Goal: Task Accomplishment & Management: Manage account settings

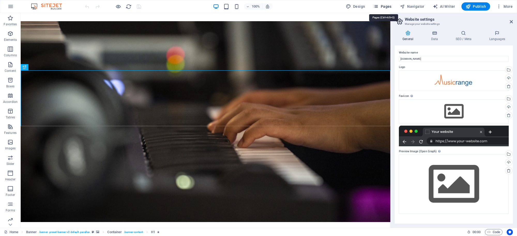
click at [388, 6] on span "Pages" at bounding box center [382, 6] width 18 height 5
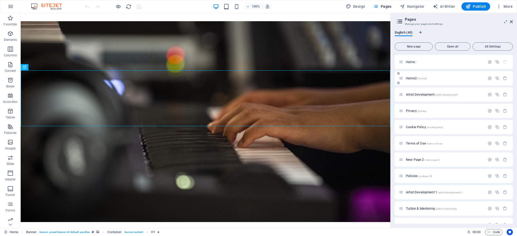
click at [416, 79] on span "Home2 /home2" at bounding box center [416, 78] width 21 height 4
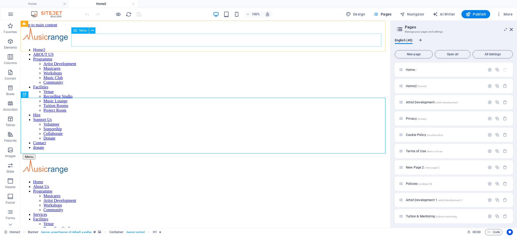
click at [76, 28] on icon at bounding box center [75, 30] width 4 height 6
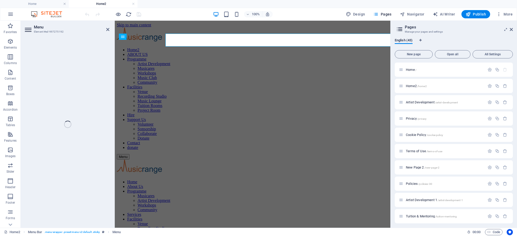
select select "24"
select select
select select "10"
select select
select select "11"
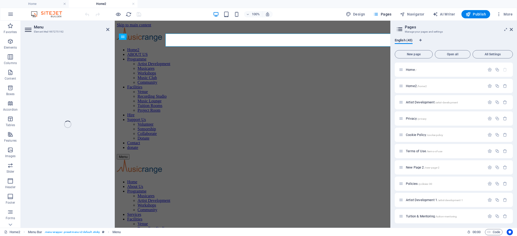
select select
select select "2"
select select
select select "12"
select select
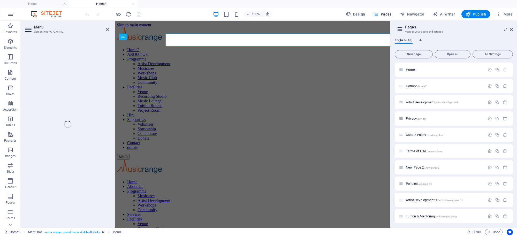
select select "14"
select select
select select "22"
select select
select select "16"
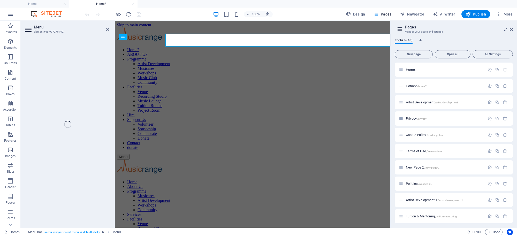
select select
select select "17"
select select
select select "21"
select select
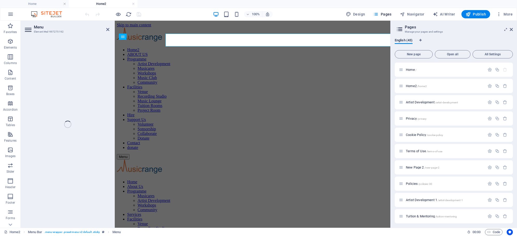
select select "18"
select select
select select "19"
select select
select select "20"
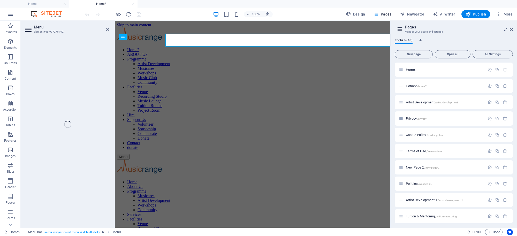
select select
select select "26"
select select
select select "42"
select select
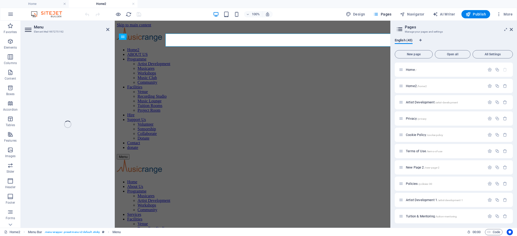
select select "41"
select select
select select "27"
select select
select select "27"
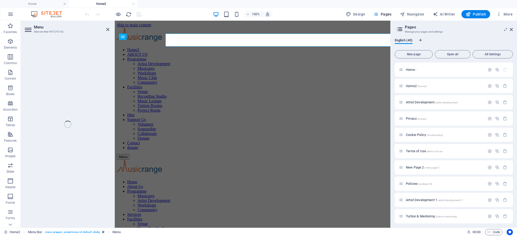
select select
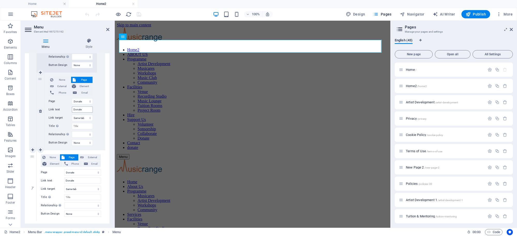
scroll to position [1289, 0]
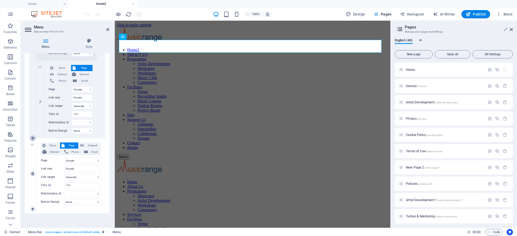
click at [33, 140] on icon at bounding box center [32, 139] width 3 height 4
select select
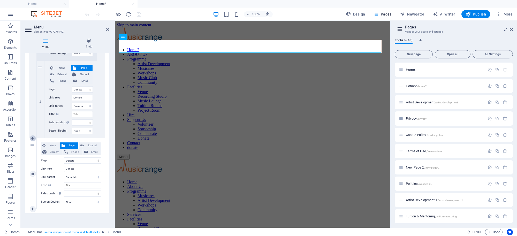
select select
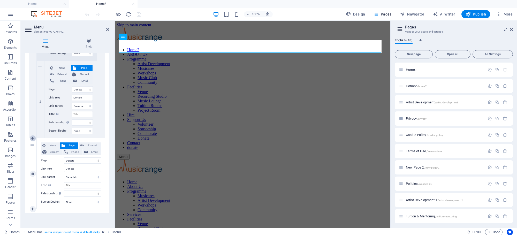
select select
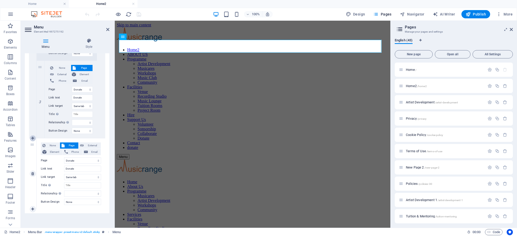
select select
select select "27"
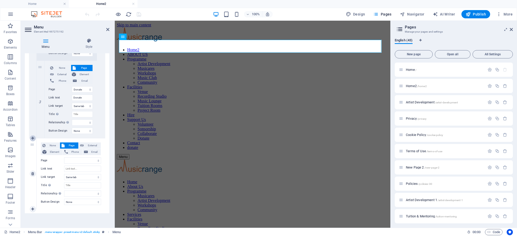
select select
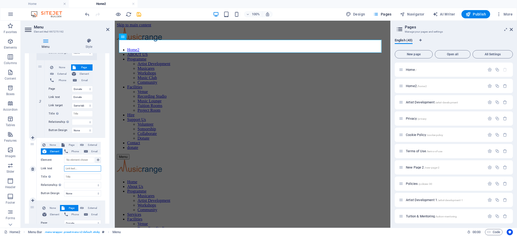
click at [84, 167] on input "Link text" at bounding box center [82, 169] width 37 height 6
type input "Contact"
select select
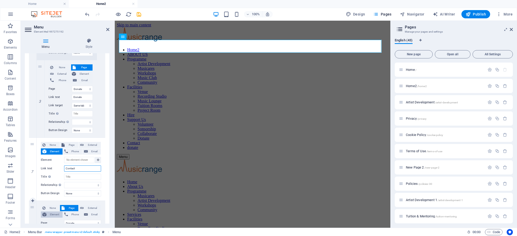
select select
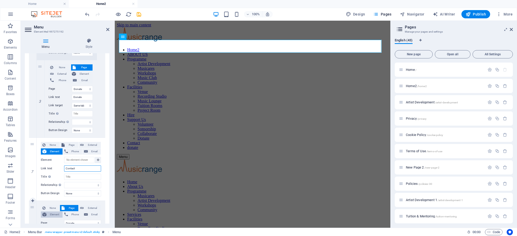
select select
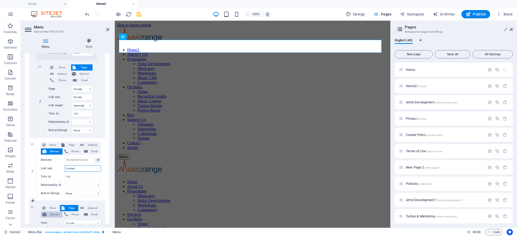
select select
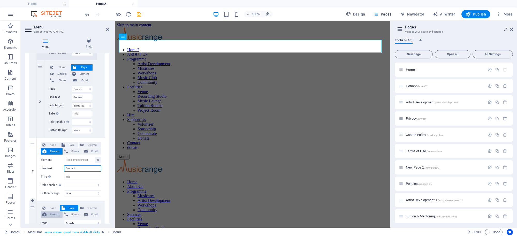
select select
type input "Contact"
click at [88, 144] on span "External" at bounding box center [92, 145] width 14 height 6
select select
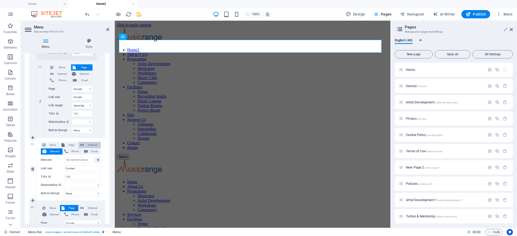
select select
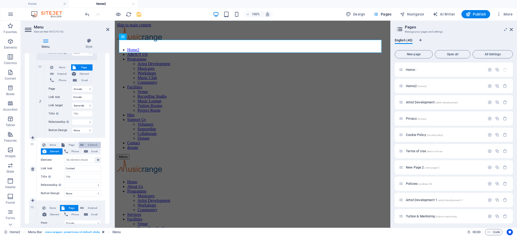
select select
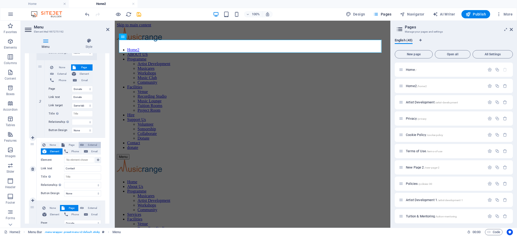
select select
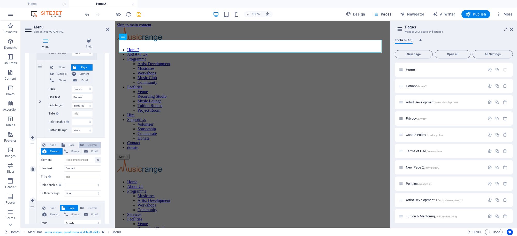
select select "blank"
select select
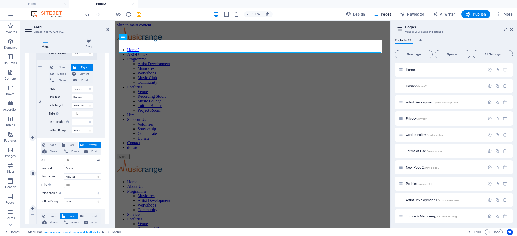
click at [79, 158] on input "URL" at bounding box center [82, 160] width 37 height 6
type input "https"
select select
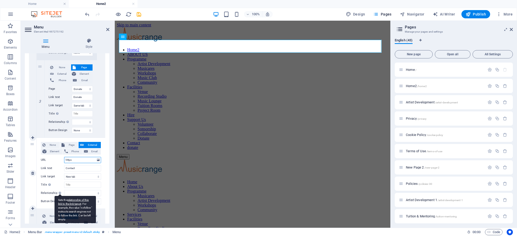
select select
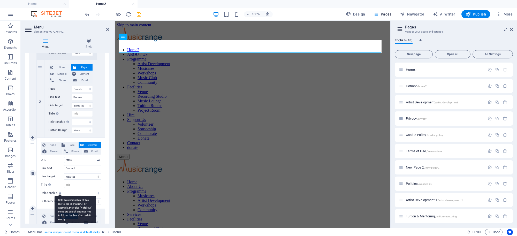
select select
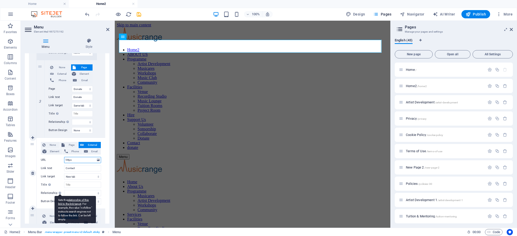
select select
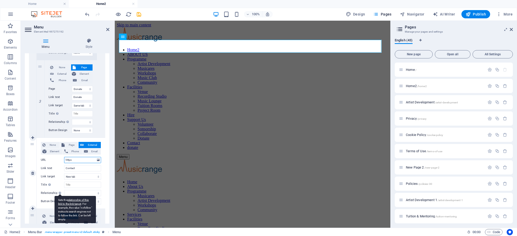
select select
type input "https//www.musicrange.org"
select select
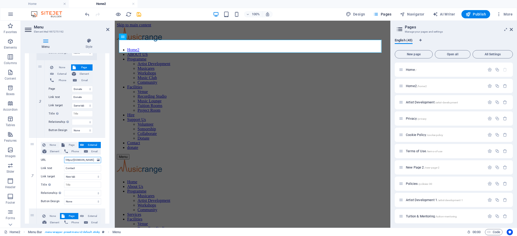
select select
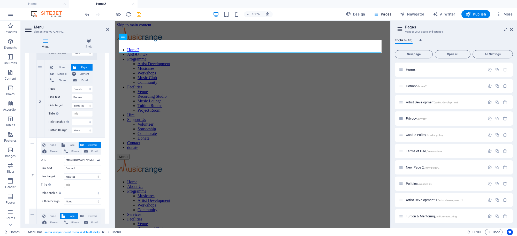
select select
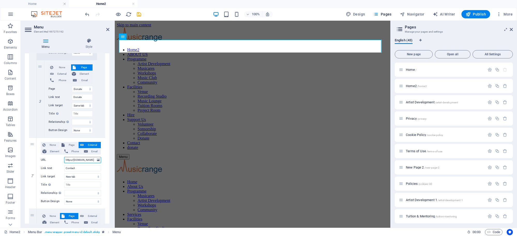
select select
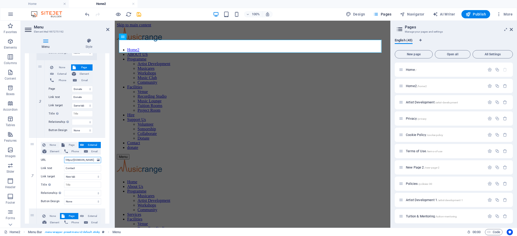
select select
type input "https//www.musicrange.org/m"
select select
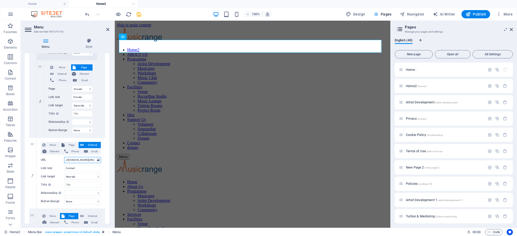
select select
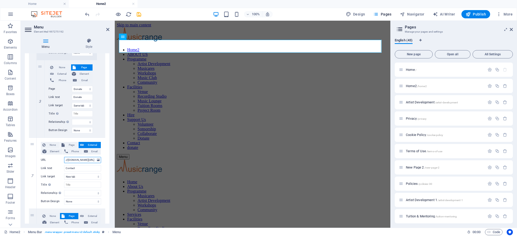
select select
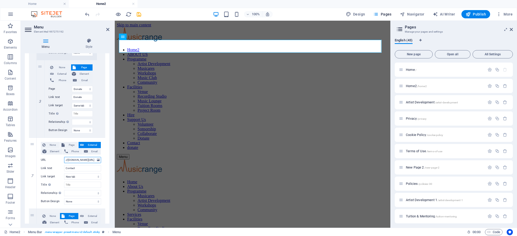
select select
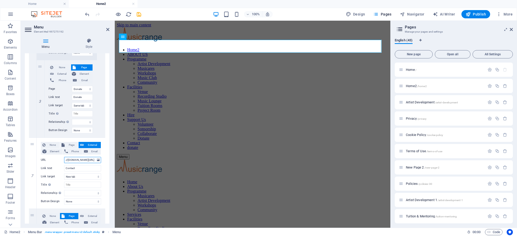
select select
type input "https//www.musicrange.org/mr"
select select
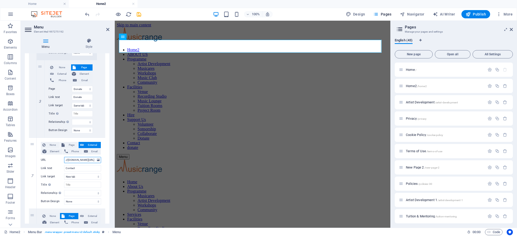
select select
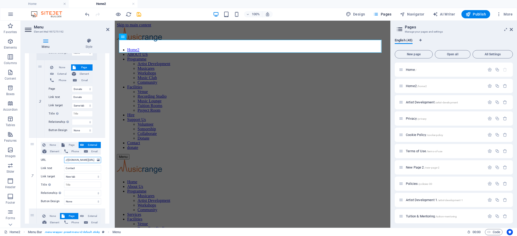
select select
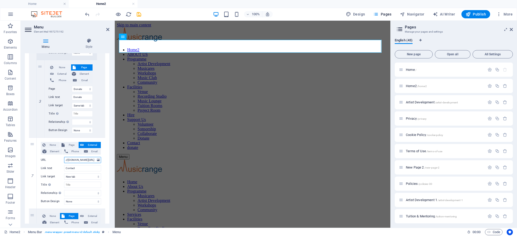
select select
type input "https//www.musicrange.org/mr/"
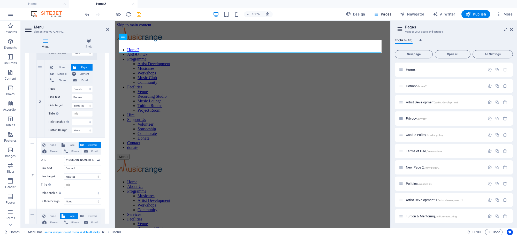
select select
type input "https//www.musicrange.org/mr/c"
select select
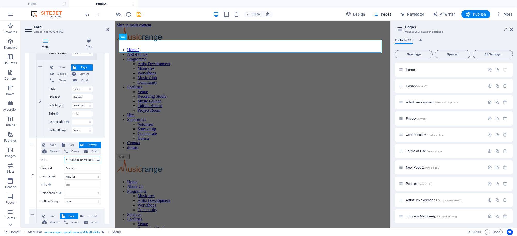
select select
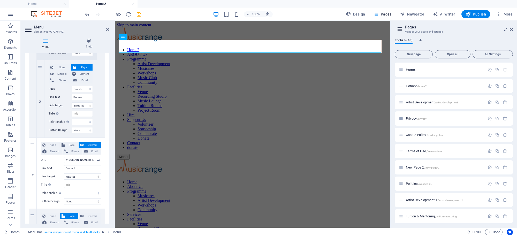
select select
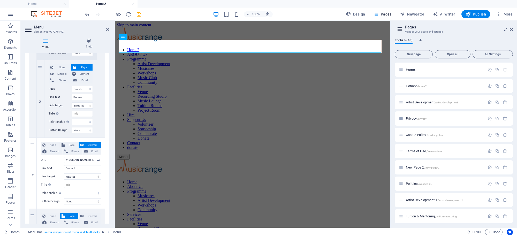
select select
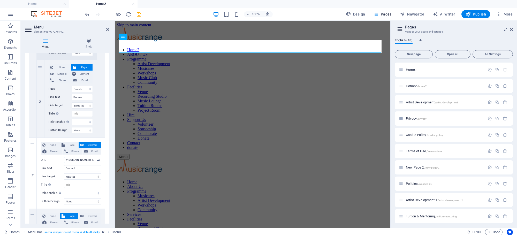
select select
type input "https//www.musicrange.org/mr/contact"
click at [79, 160] on input "https//www.musicrange.org/mr/contact" at bounding box center [82, 160] width 37 height 6
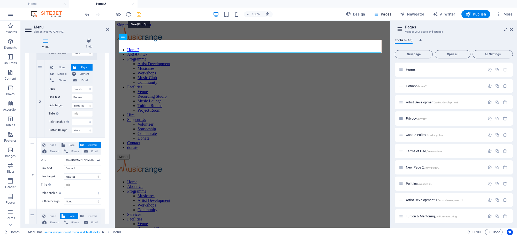
scroll to position [0, 0]
click at [140, 17] on icon "save" at bounding box center [139, 14] width 6 height 6
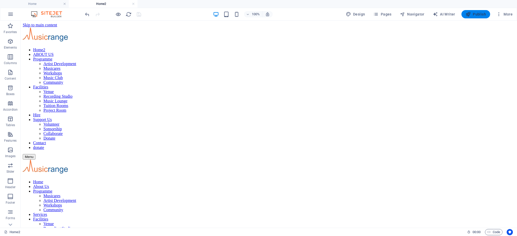
click at [481, 16] on span "Publish" at bounding box center [476, 14] width 20 height 5
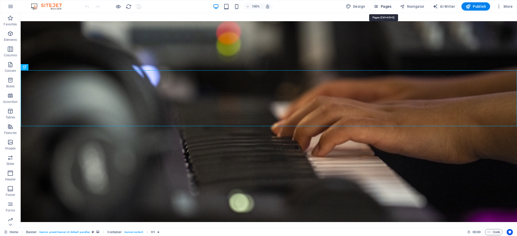
click at [388, 7] on span "Pages" at bounding box center [382, 6] width 18 height 5
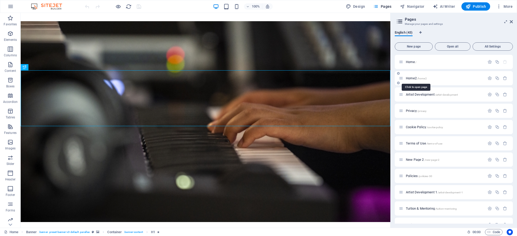
click at [414, 79] on span "Home2 /home2" at bounding box center [416, 78] width 21 height 4
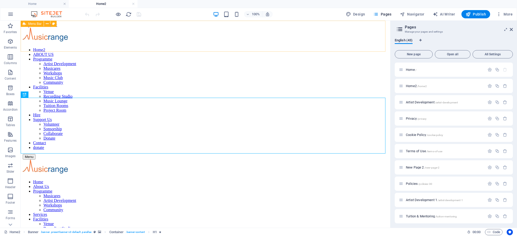
click at [31, 22] on span "Menu Bar" at bounding box center [34, 23] width 13 height 3
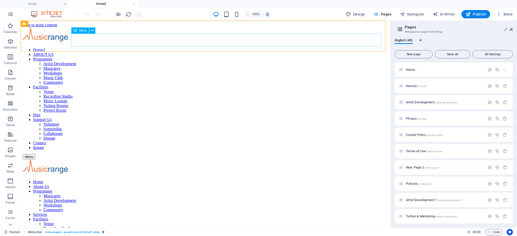
click at [81, 31] on span "Menu" at bounding box center [83, 30] width 8 height 3
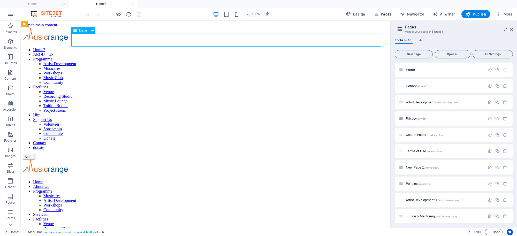
click at [81, 31] on span "Menu" at bounding box center [83, 30] width 8 height 3
select select "24"
select select
select select "10"
select select
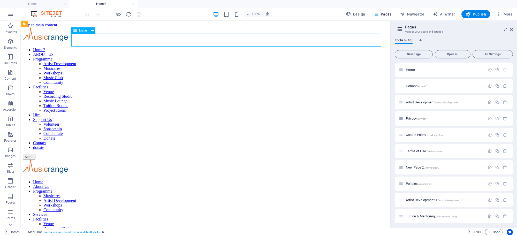
select select "11"
select select
select select "2"
select select
select select "12"
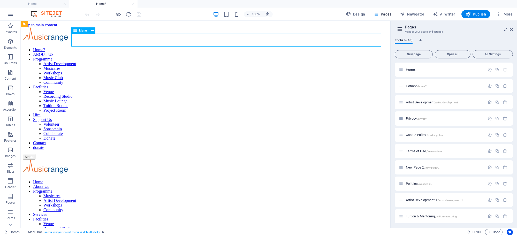
select select
select select "14"
select select
select select "22"
select select
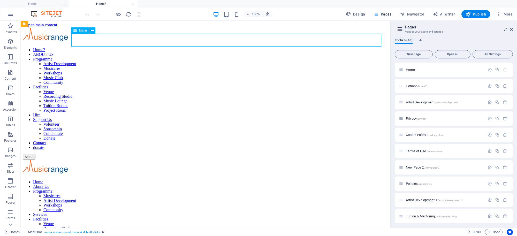
select select "16"
select select
select select "17"
select select
select select "21"
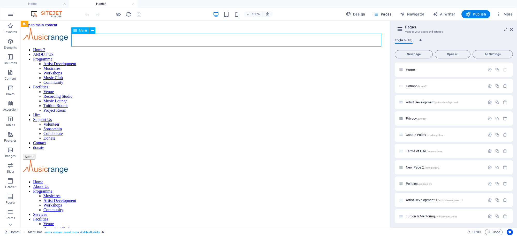
select select
select select "18"
select select
select select "19"
select select
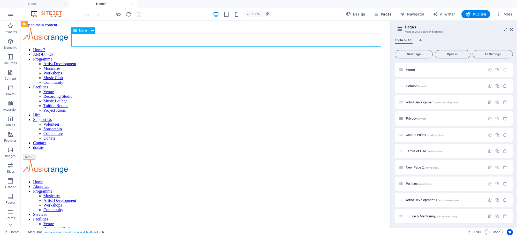
select select "20"
select select
select select "26"
select select
select select "42"
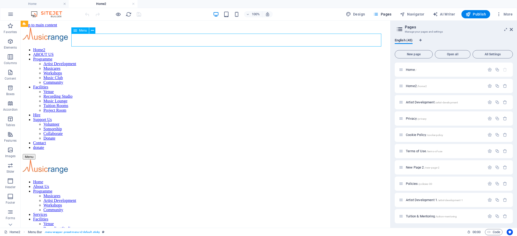
select select
select select "41"
select select
select select "27"
select select
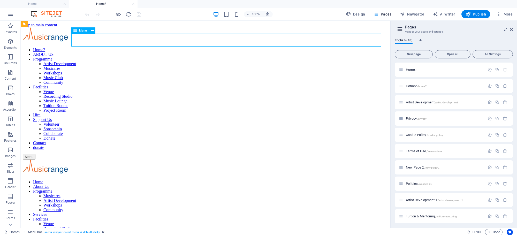
select select "27"
select select
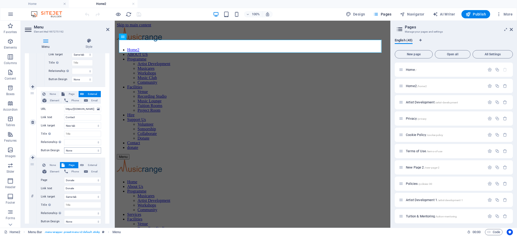
scroll to position [1338, 0]
click at [92, 111] on input "https//www.musicrange.org/mr/contact" at bounding box center [82, 111] width 37 height 6
select select
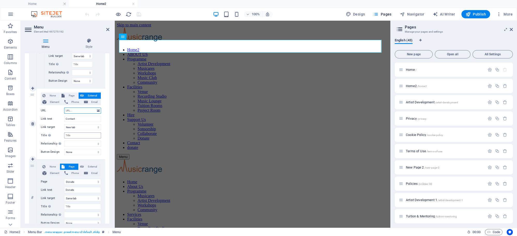
select select
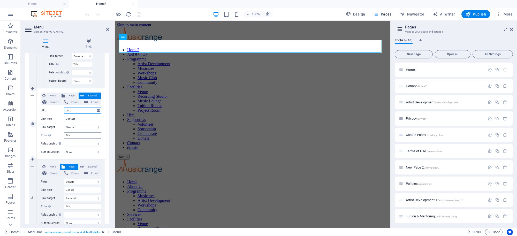
select select
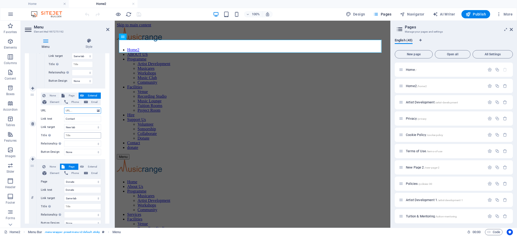
select select
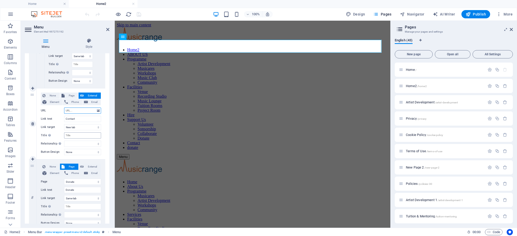
select select
paste input "https://musicrange.org/mr/contact/"
type input "https://musicrange.org/mr/contact/"
select select
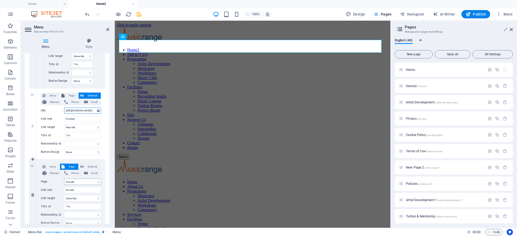
select select
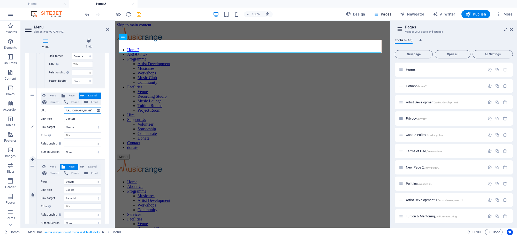
select select
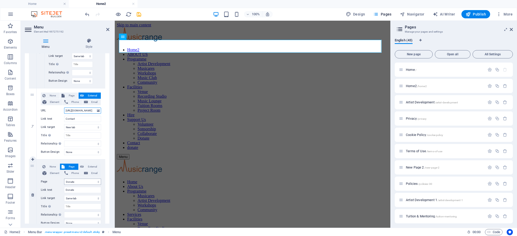
select select
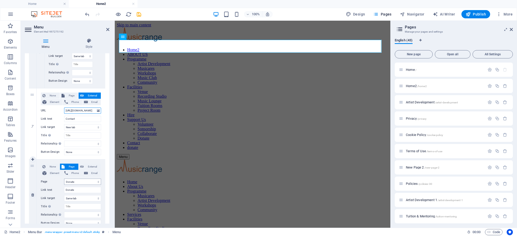
select select
type input "https://musicrange.org/mr/contact/"
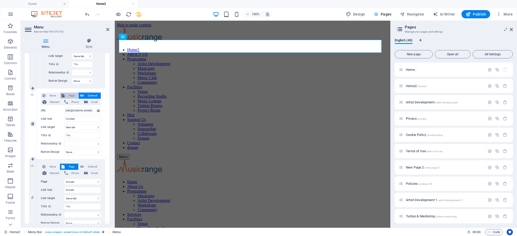
scroll to position [0, 0]
click at [69, 95] on span "Page" at bounding box center [71, 96] width 11 height 6
select select
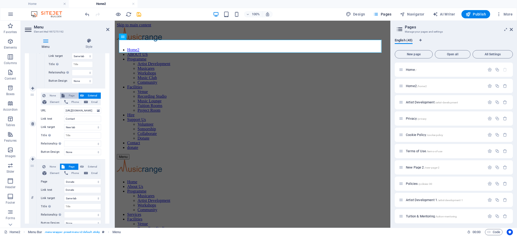
select select
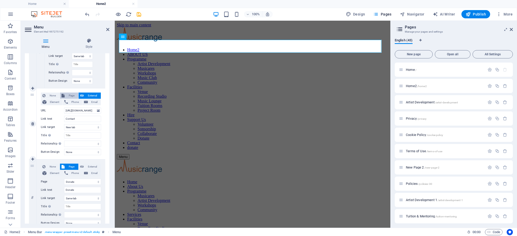
select select
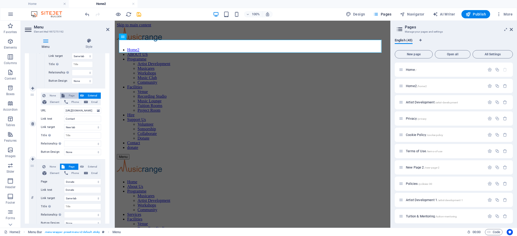
select select
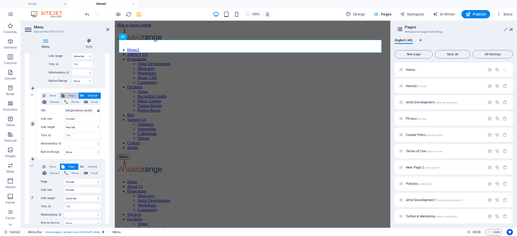
select select
click at [95, 96] on span "External" at bounding box center [92, 96] width 14 height 6
select select
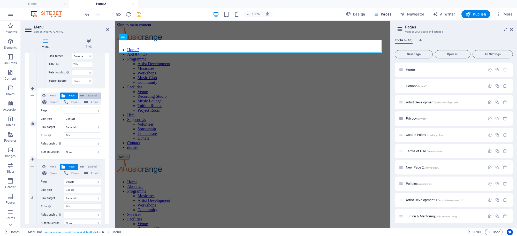
select select
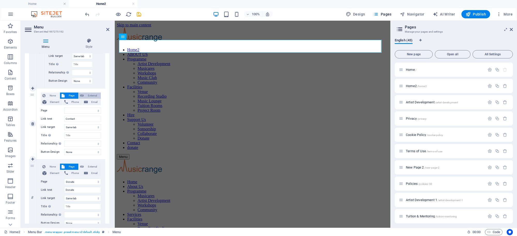
select select
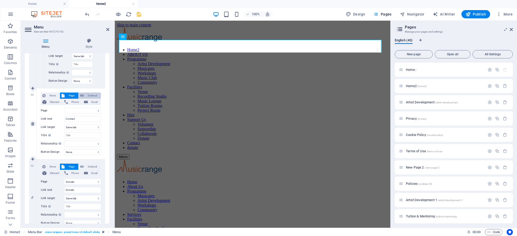
select select
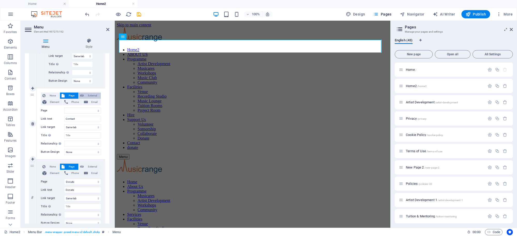
select select
select select "blank"
select select
click at [139, 12] on icon "save" at bounding box center [139, 14] width 6 height 6
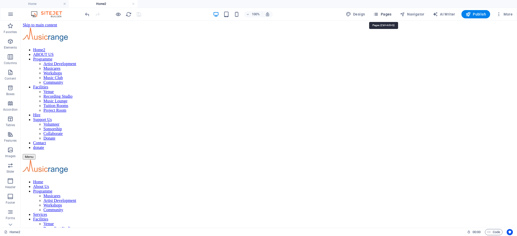
click at [390, 13] on span "Pages" at bounding box center [382, 14] width 18 height 5
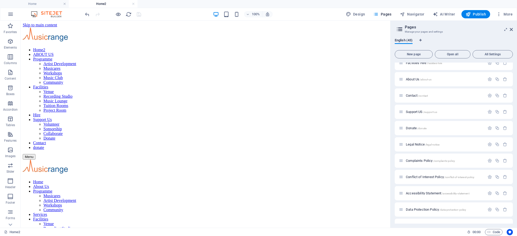
scroll to position [377, 0]
click at [415, 99] on span "Contact /contact" at bounding box center [417, 100] width 22 height 4
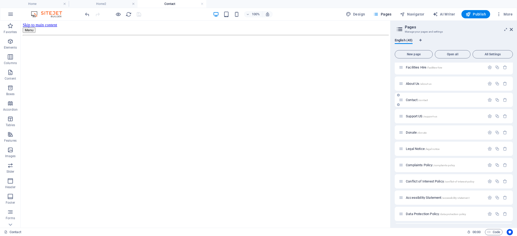
scroll to position [0, 0]
click at [488, 101] on icon "button" at bounding box center [490, 100] width 4 height 4
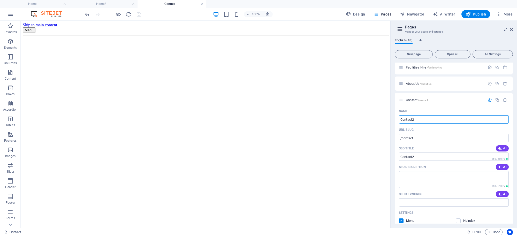
type input "Contact2"
type input "/contact2"
type input "Contact2"
click at [139, 16] on icon "save" at bounding box center [139, 14] width 6 height 6
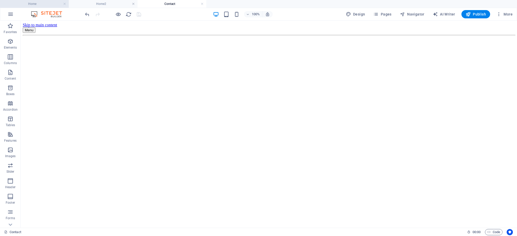
click at [37, 2] on h4 "Home" at bounding box center [34, 4] width 69 height 6
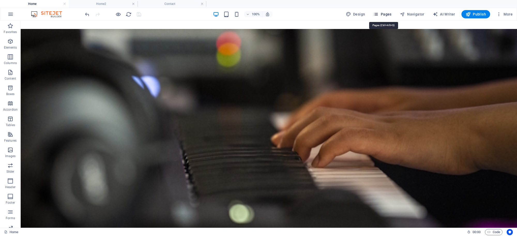
click at [389, 13] on span "Pages" at bounding box center [382, 14] width 18 height 5
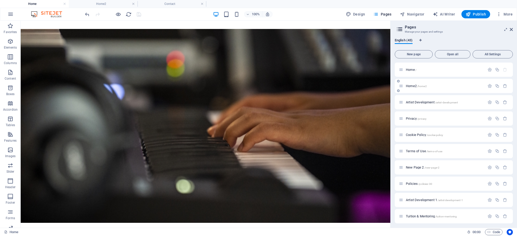
click at [414, 90] on div "Home2 /home2" at bounding box center [454, 86] width 118 height 14
click at [412, 84] on span "Home2 /home2" at bounding box center [416, 86] width 21 height 4
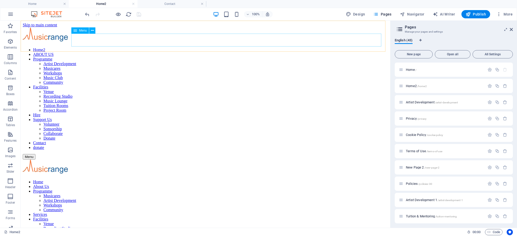
click at [81, 30] on span "Menu" at bounding box center [83, 30] width 8 height 3
select select "24"
select select
select select "10"
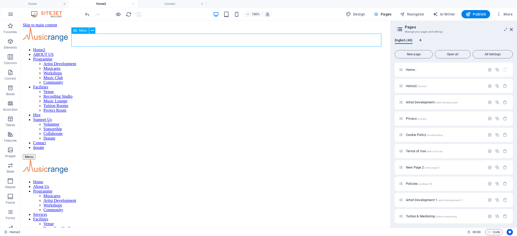
select select
select select "11"
select select
select select "2"
select select
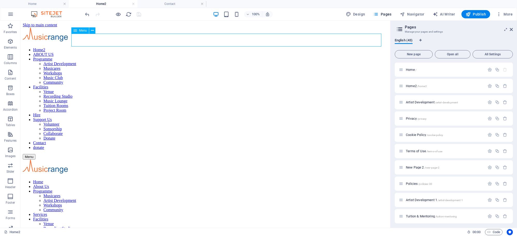
select select "12"
select select
select select "14"
select select
select select "22"
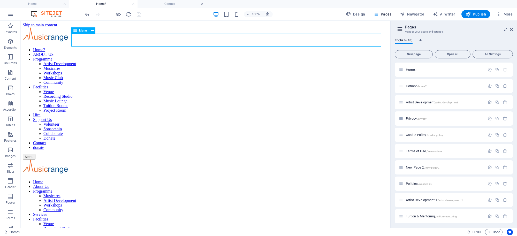
select select
select select "16"
select select
select select "17"
select select
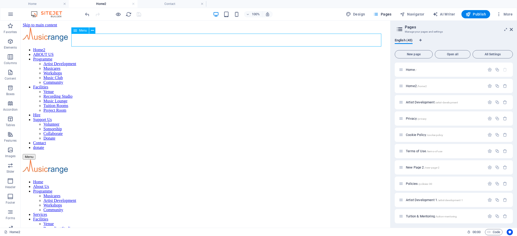
select select "21"
select select
select select "18"
select select
select select "19"
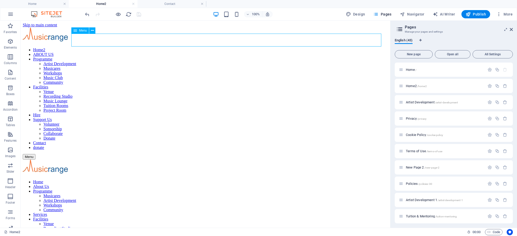
select select
select select "20"
select select
select select "26"
select select
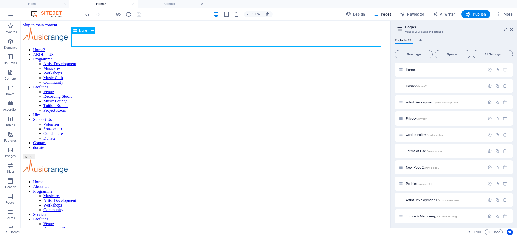
select select "42"
select select
select select "41"
select select
select select "27"
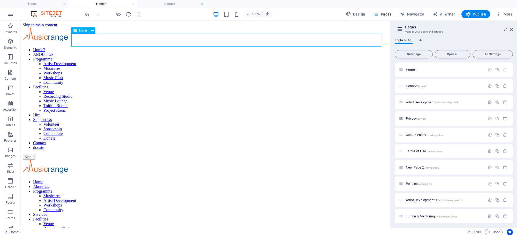
select select
select select "27"
select select
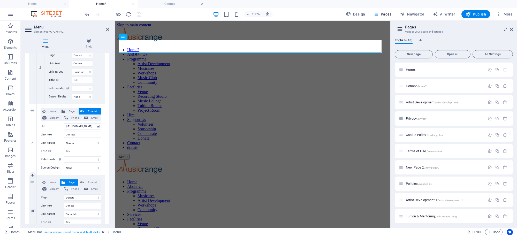
scroll to position [1317, 0]
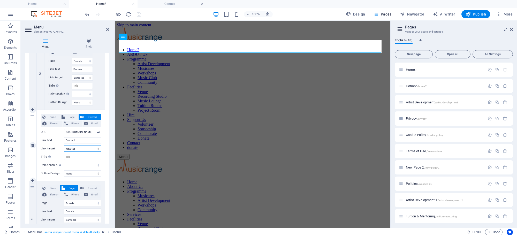
click at [80, 149] on select "New tab Same tab Overlay" at bounding box center [82, 149] width 37 height 6
click at [70, 116] on span "Page" at bounding box center [71, 117] width 11 height 6
select select
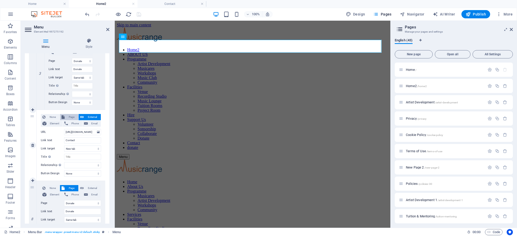
select select
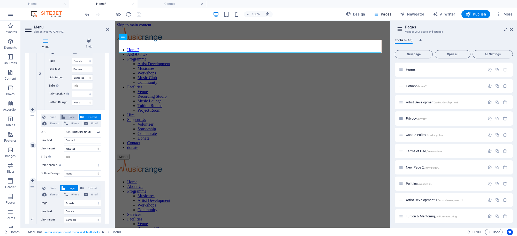
select select
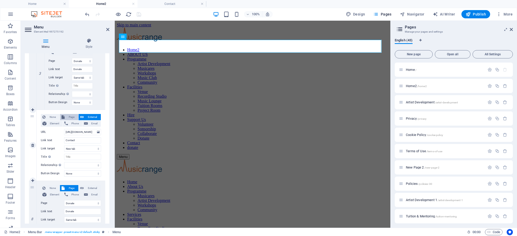
select select
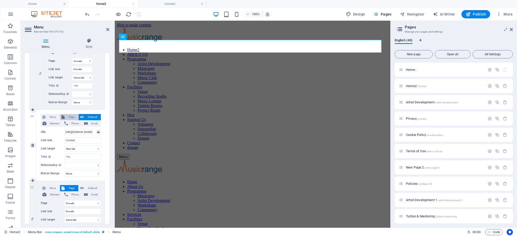
select select
click at [92, 118] on span "External" at bounding box center [92, 117] width 14 height 6
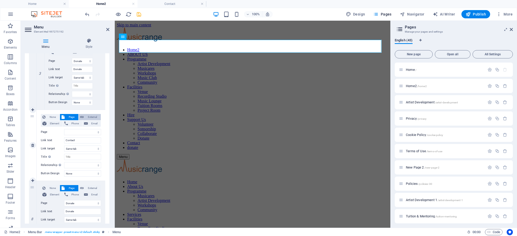
select select
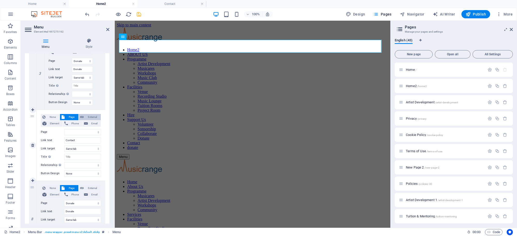
select select
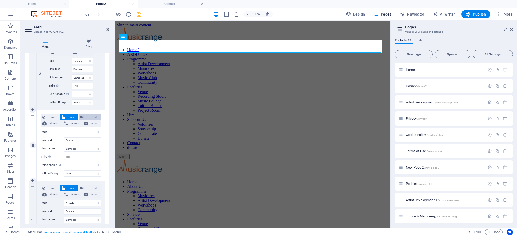
select select
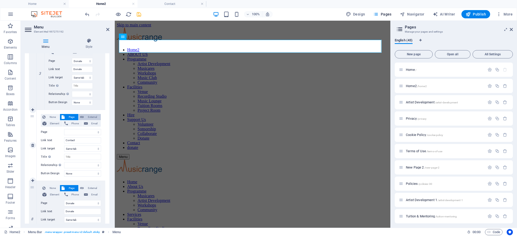
select select
select select "blank"
select select
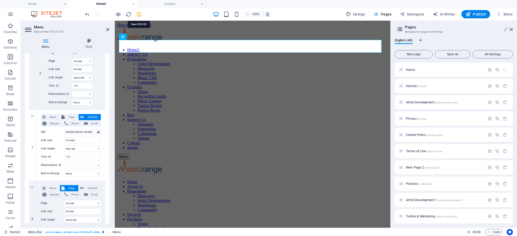
scroll to position [0, 0]
click at [140, 14] on icon "save" at bounding box center [139, 14] width 6 height 6
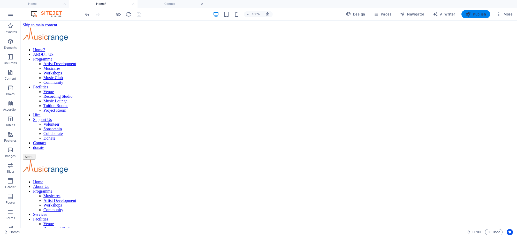
click at [477, 16] on span "Publish" at bounding box center [476, 14] width 20 height 5
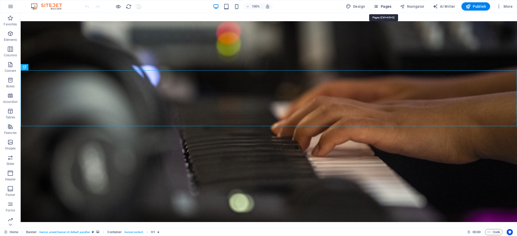
click at [384, 8] on span "Pages" at bounding box center [382, 6] width 18 height 5
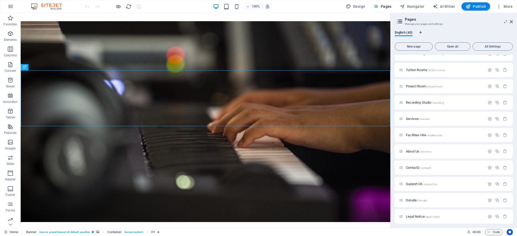
scroll to position [307, 0]
click at [414, 160] on div "Contact2 /contact2" at bounding box center [442, 162] width 86 height 6
click at [414, 161] on span "Contact2 /contact2" at bounding box center [418, 162] width 25 height 4
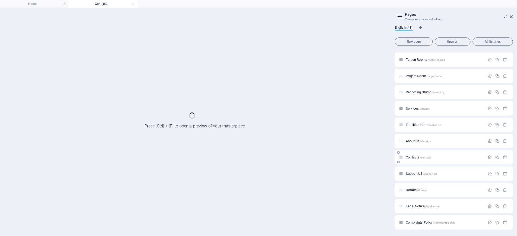
click at [414, 161] on div "Contact2 /contact2" at bounding box center [454, 157] width 118 height 14
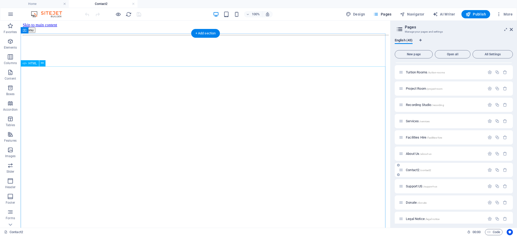
scroll to position [0, 0]
click at [43, 64] on icon at bounding box center [42, 63] width 3 height 5
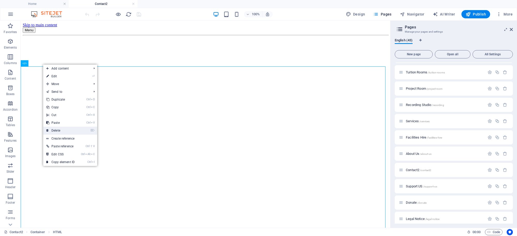
click at [59, 132] on link "⌦ Delete" at bounding box center [60, 131] width 35 height 8
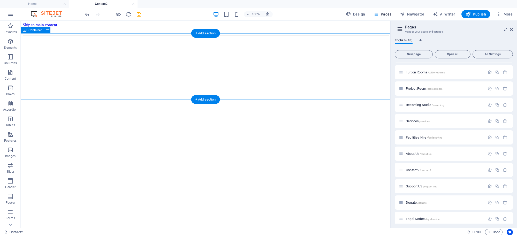
click at [207, 38] on div at bounding box center [206, 38] width 366 height 0
click at [200, 38] on div at bounding box center [206, 38] width 366 height 0
click at [13, 43] on span "Elements" at bounding box center [10, 44] width 21 height 12
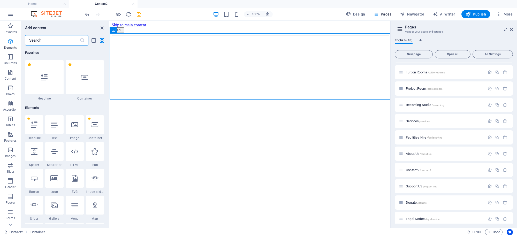
scroll to position [55, 0]
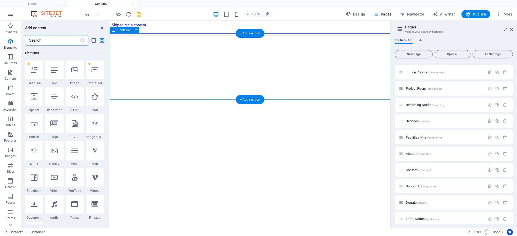
click at [189, 38] on div at bounding box center [250, 38] width 277 height 0
drag, startPoint x: 187, startPoint y: 65, endPoint x: 180, endPoint y: 63, distance: 7.5
click at [187, 38] on div at bounding box center [250, 38] width 277 height 0
click at [123, 30] on span "Container" at bounding box center [123, 30] width 13 height 3
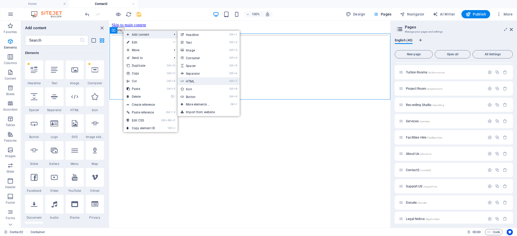
click at [196, 83] on link "Ctrl 7 HTML" at bounding box center [199, 81] width 43 height 8
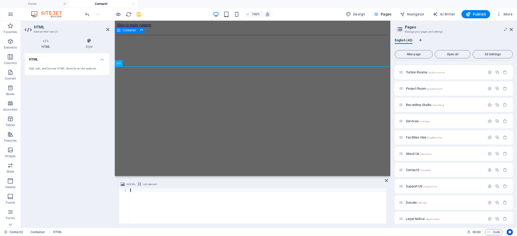
click at [195, 38] on div at bounding box center [253, 38] width 272 height 0
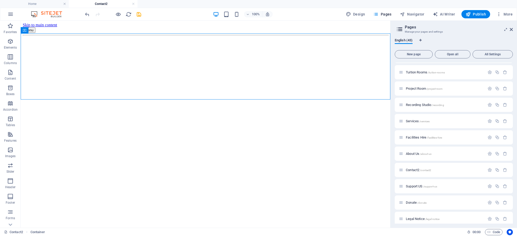
click at [189, 38] on div at bounding box center [206, 38] width 366 height 0
drag, startPoint x: 175, startPoint y: 63, endPoint x: 175, endPoint y: 66, distance: 2.8
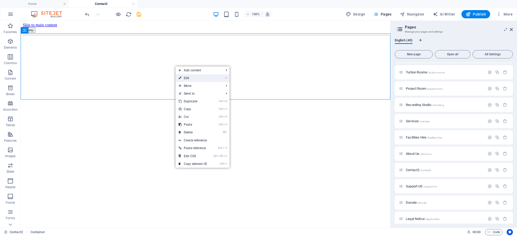
drag, startPoint x: 184, startPoint y: 80, endPoint x: 69, endPoint y: 59, distance: 116.4
click at [184, 80] on link "⏎ Edit" at bounding box center [193, 78] width 35 height 8
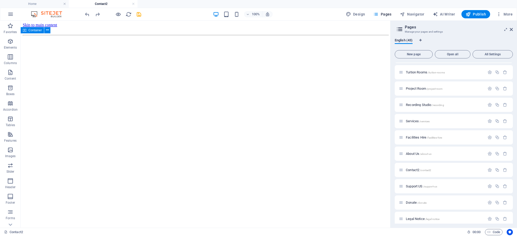
click at [173, 38] on div at bounding box center [206, 38] width 366 height 0
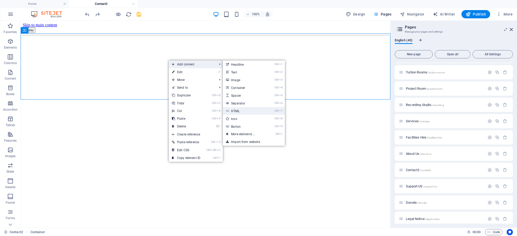
click at [238, 110] on link "Ctrl 7 HTML" at bounding box center [244, 111] width 43 height 8
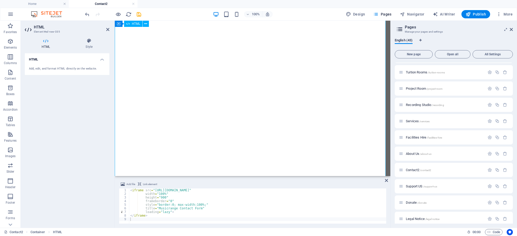
scroll to position [0, 0]
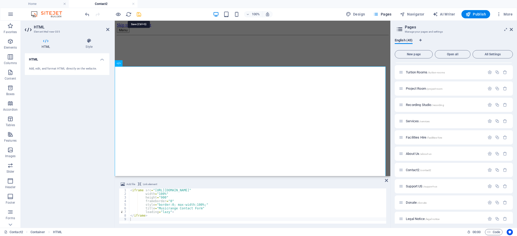
click at [137, 13] on icon "save" at bounding box center [139, 14] width 6 height 6
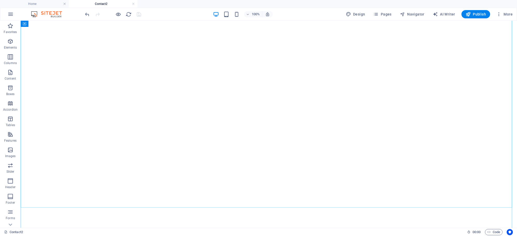
scroll to position [106, 0]
click at [475, 14] on span "Publish" at bounding box center [476, 14] width 20 height 5
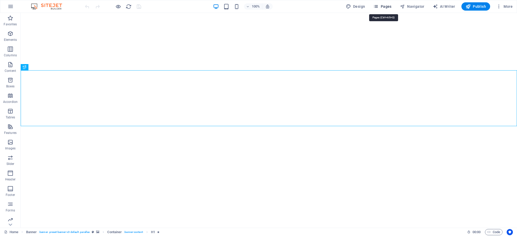
click at [383, 3] on button "Pages" at bounding box center [382, 6] width 22 height 8
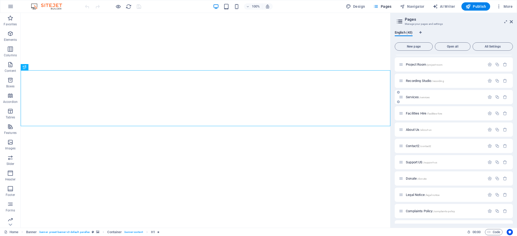
scroll to position [325, 0]
click at [491, 144] on icon "button" at bounding box center [490, 144] width 4 height 4
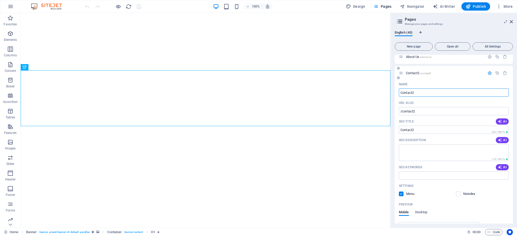
scroll to position [396, 0]
click at [420, 91] on input "Contact2" at bounding box center [454, 93] width 110 height 8
type input "Contact"
type input "/contact"
type input "Contact"
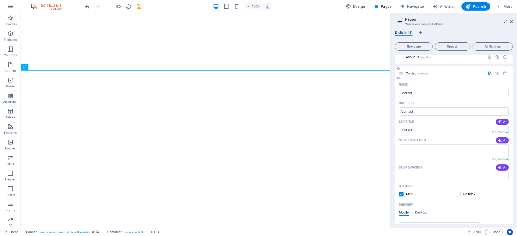
click at [412, 72] on span "Contact /contact" at bounding box center [417, 73] width 22 height 4
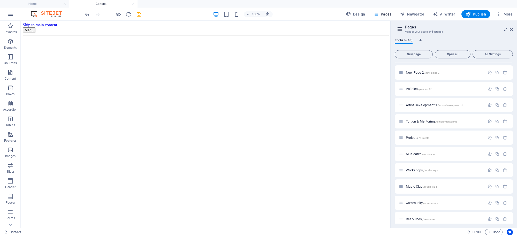
scroll to position [0, 0]
click at [411, 86] on span "Home2 /home2" at bounding box center [416, 86] width 21 height 4
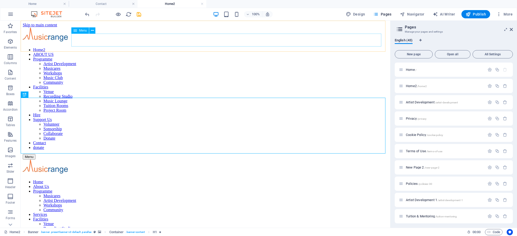
click at [80, 29] on span "Menu" at bounding box center [83, 30] width 8 height 3
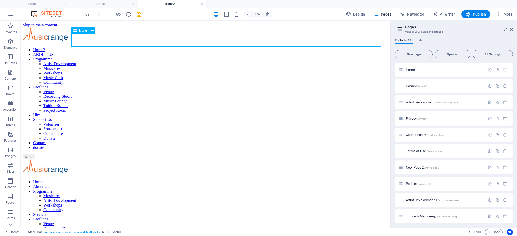
click at [80, 29] on span "Menu" at bounding box center [83, 30] width 8 height 3
select select "24"
select select
select select "10"
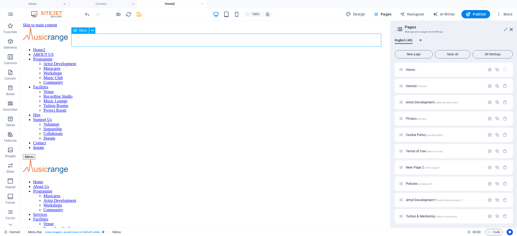
select select
select select "11"
select select
select select "2"
select select
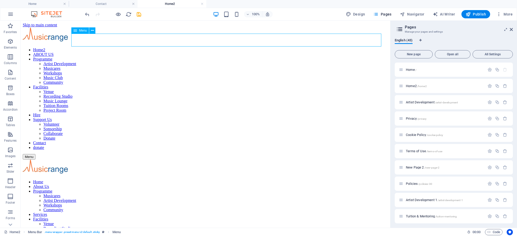
select select "12"
select select
select select "14"
select select
select select "22"
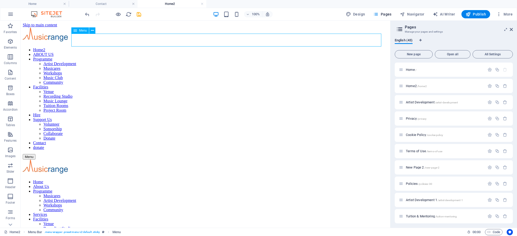
select select
select select "16"
select select
select select "17"
select select
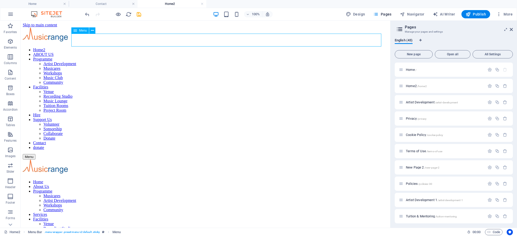
select select "21"
select select
select select "18"
select select
select select "19"
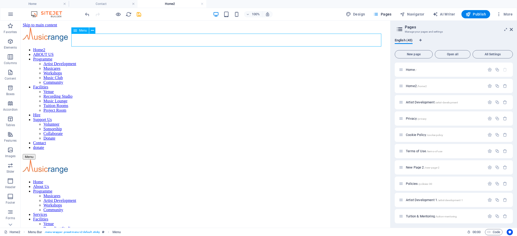
select select
select select "20"
select select
select select "26"
select select
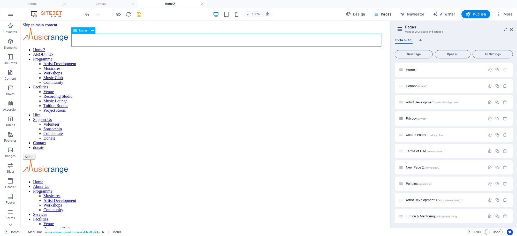
select select "42"
select select
select select "41"
select select
select select "27"
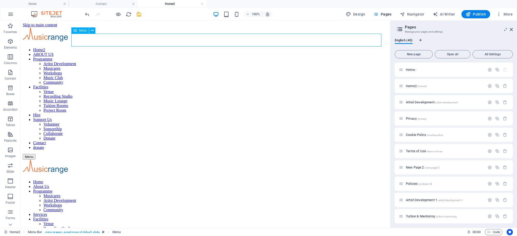
select select
select select "27"
select select
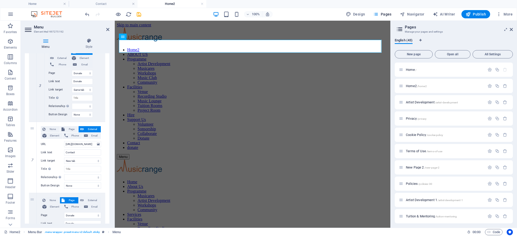
scroll to position [1305, 0]
click at [72, 129] on span "Page" at bounding box center [71, 129] width 11 height 6
select select
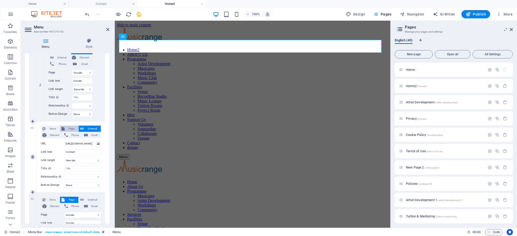
select select
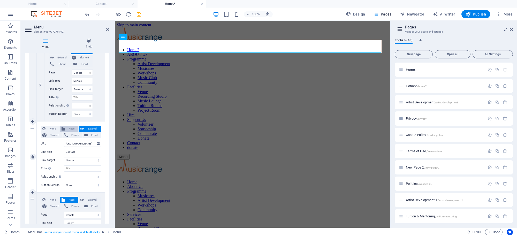
select select
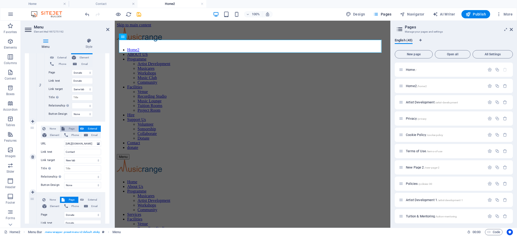
select select
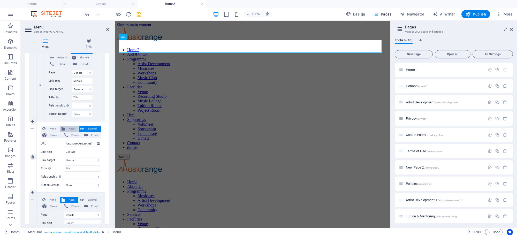
select select
click at [97, 143] on select "Home Home2 Artist Development Privacy Cookie Policy Terms of Use New Page 2 Pol…" at bounding box center [82, 144] width 37 height 6
select select "25"
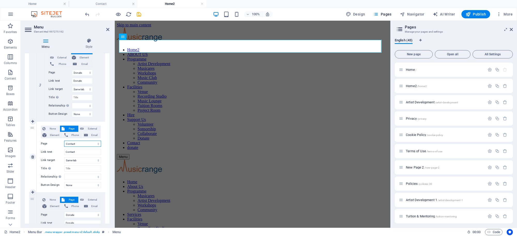
click at [64, 141] on select "Home Home2 Artist Development Privacy Cookie Policy Terms of Use New Page 2 Pol…" at bounding box center [82, 144] width 37 height 6
select select
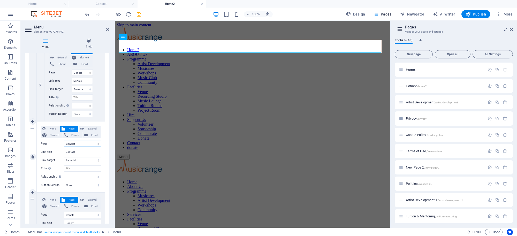
select select
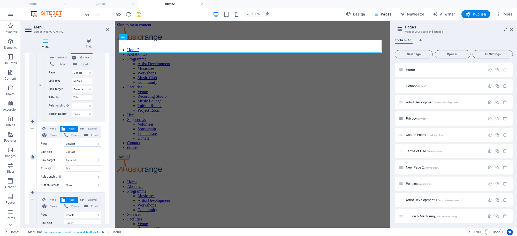
select select
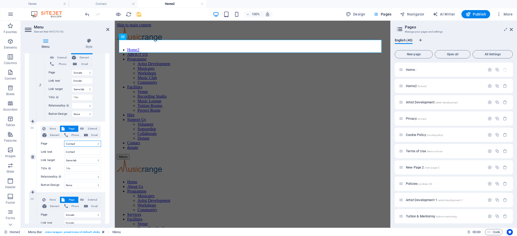
select select
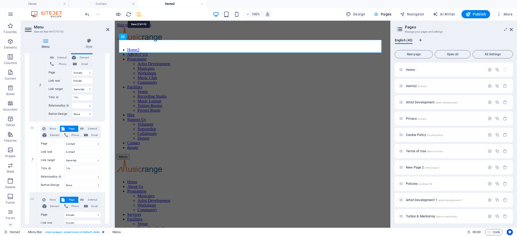
click at [138, 14] on icon "save" at bounding box center [139, 14] width 6 height 6
